Goal: Task Accomplishment & Management: Use online tool/utility

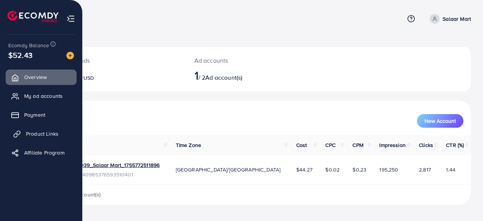
click at [33, 131] on span "Product Links" at bounding box center [42, 134] width 32 height 8
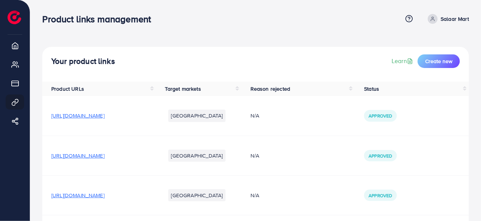
scroll to position [67, 0]
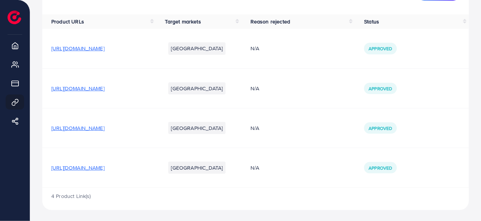
click at [104, 167] on span "[URL][DOMAIN_NAME]" at bounding box center [77, 168] width 53 height 8
click at [101, 129] on span "[URL][DOMAIN_NAME]" at bounding box center [77, 128] width 53 height 8
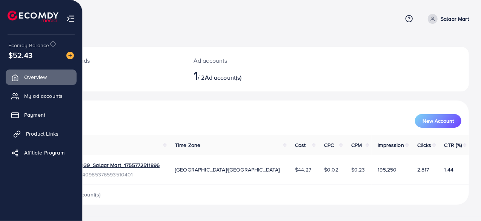
click at [40, 130] on span "Product Links" at bounding box center [42, 134] width 32 height 8
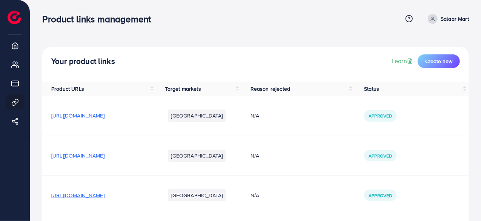
scroll to position [67, 0]
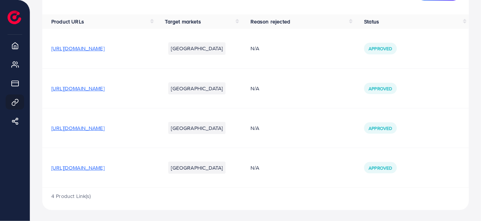
click at [104, 128] on span "[URL][DOMAIN_NAME]" at bounding box center [77, 128] width 53 height 8
click at [104, 127] on span "[URL][DOMAIN_NAME]" at bounding box center [77, 128] width 53 height 8
